Goal: Task Accomplishment & Management: Manage account settings

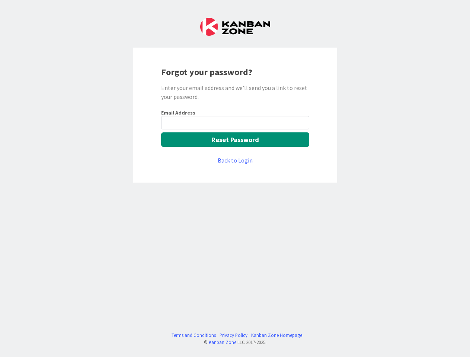
click at [235, 179] on div "Forgot your password? Enter your email address and we’ll send you a link to res…" at bounding box center [235, 115] width 204 height 135
click at [235, 139] on button "Reset Password" at bounding box center [235, 139] width 148 height 15
